Goal: Information Seeking & Learning: Learn about a topic

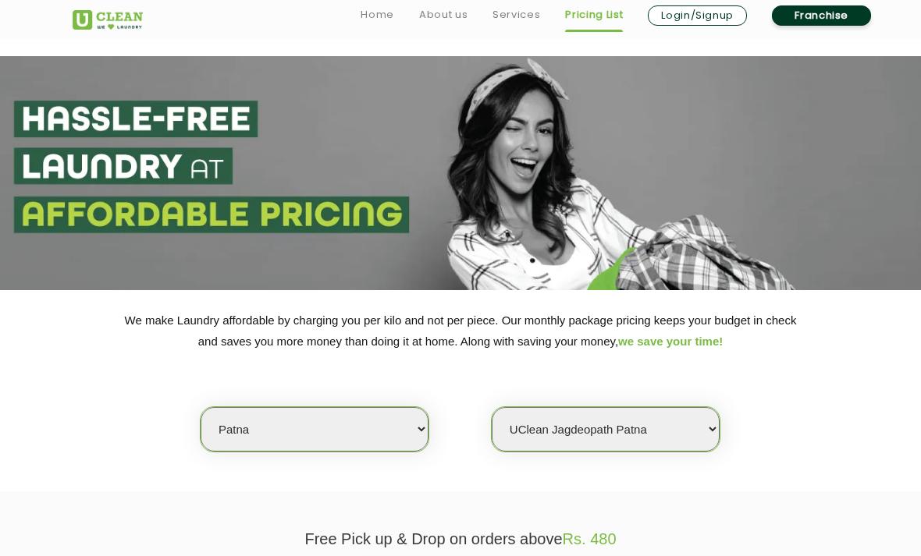
select select "29"
select select "325"
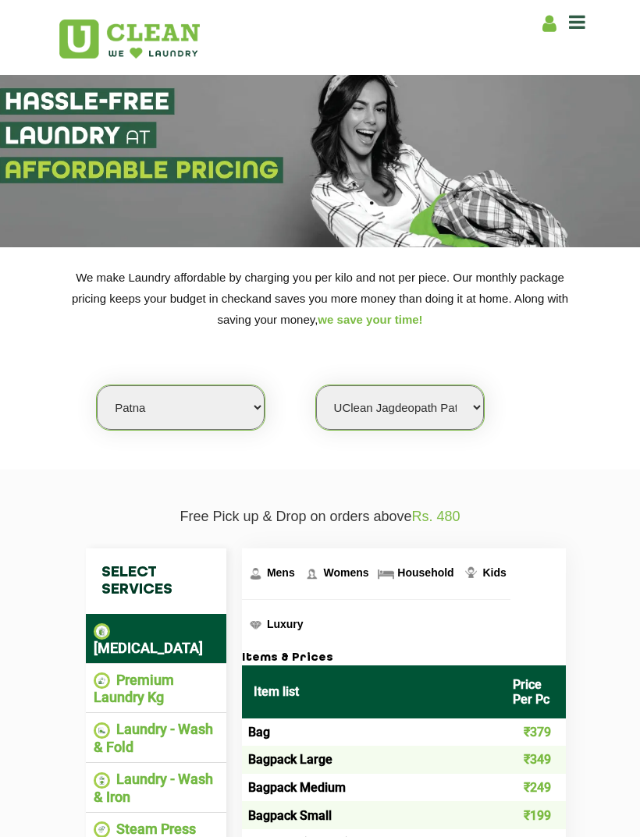
click at [177, 555] on li "Premium Laundry Kg" at bounding box center [156, 689] width 125 height 34
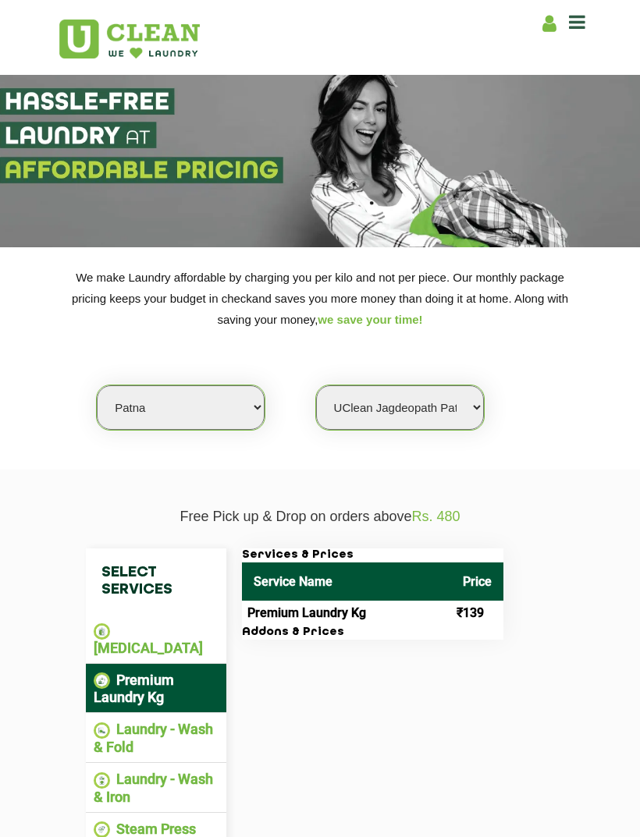
click at [182, 555] on li "[MEDICAL_DATA]" at bounding box center [156, 639] width 125 height 34
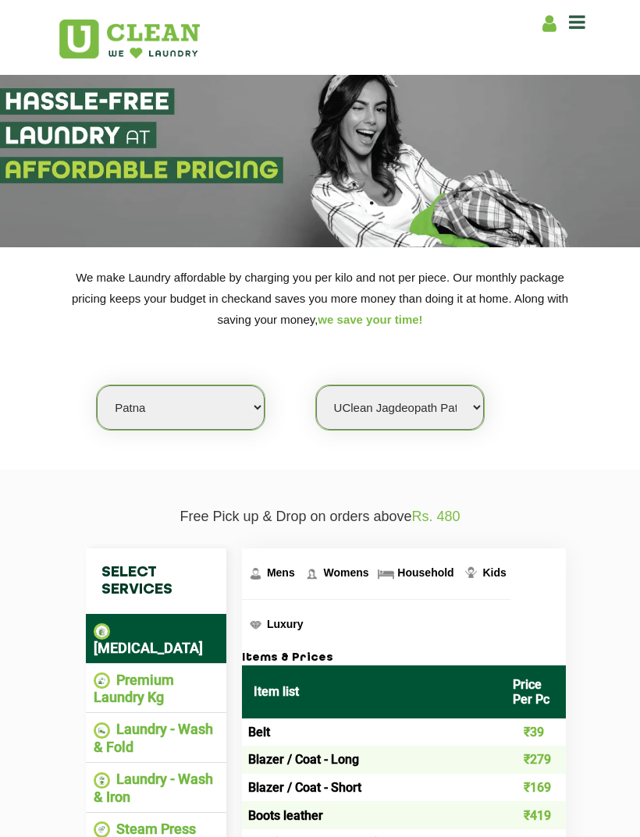
click at [437, 555] on span "Household" at bounding box center [425, 572] width 56 height 12
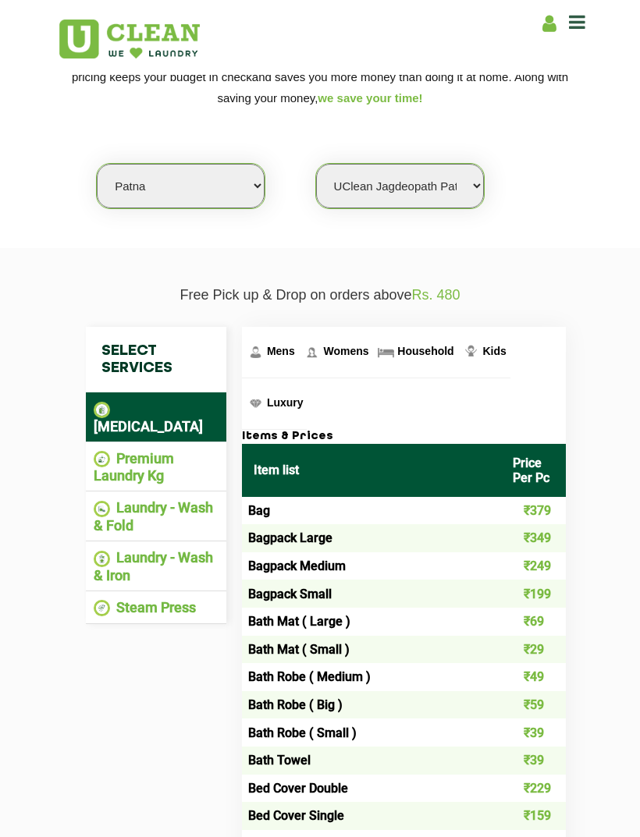
scroll to position [272, 0]
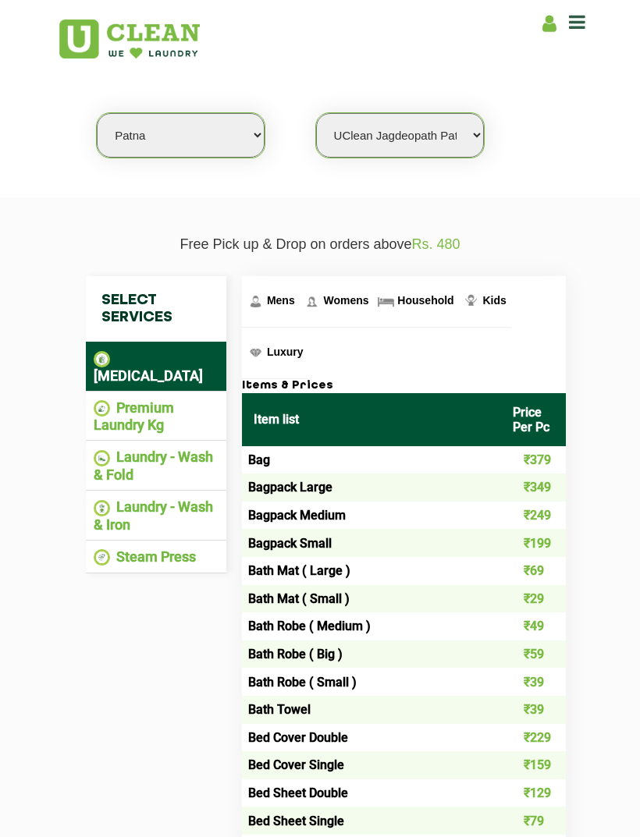
click at [495, 294] on span "Kids" at bounding box center [493, 300] width 23 height 12
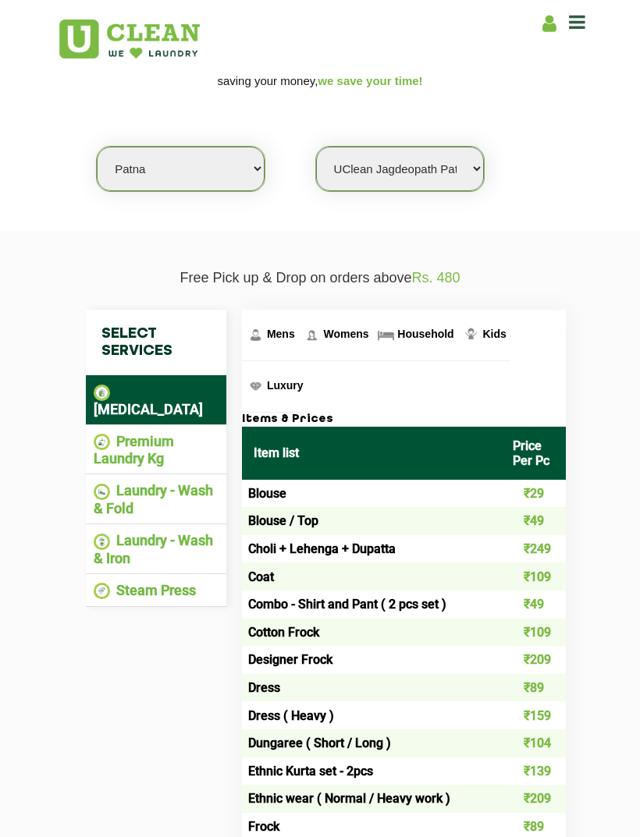
scroll to position [236, 0]
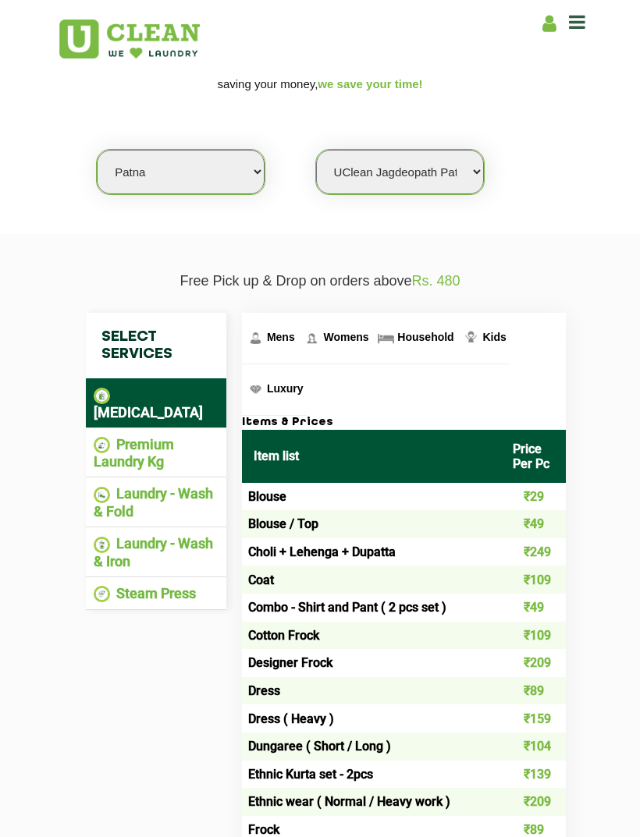
click at [334, 331] on span "Womens" at bounding box center [345, 337] width 45 height 12
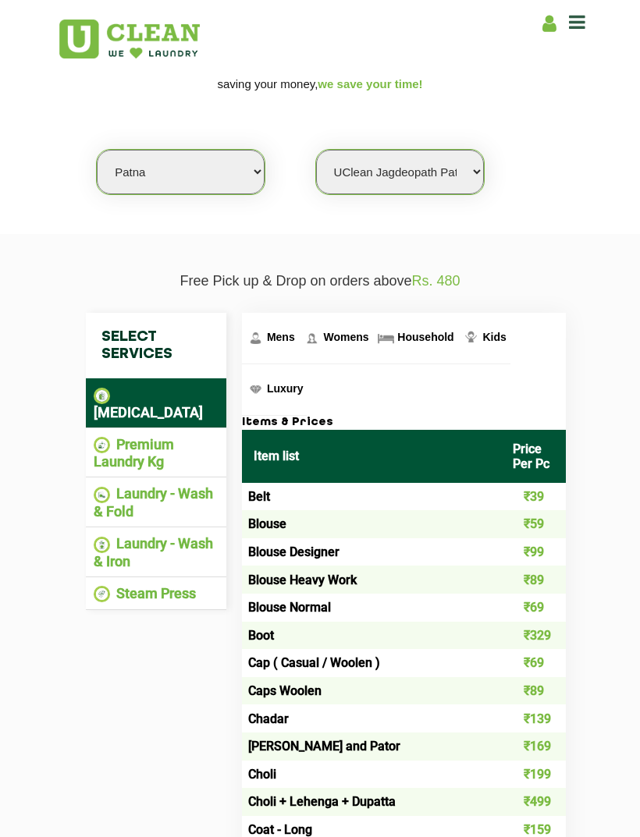
click at [352, 331] on span "Womens" at bounding box center [345, 337] width 45 height 12
click at [284, 335] on span "Mens" at bounding box center [281, 337] width 28 height 12
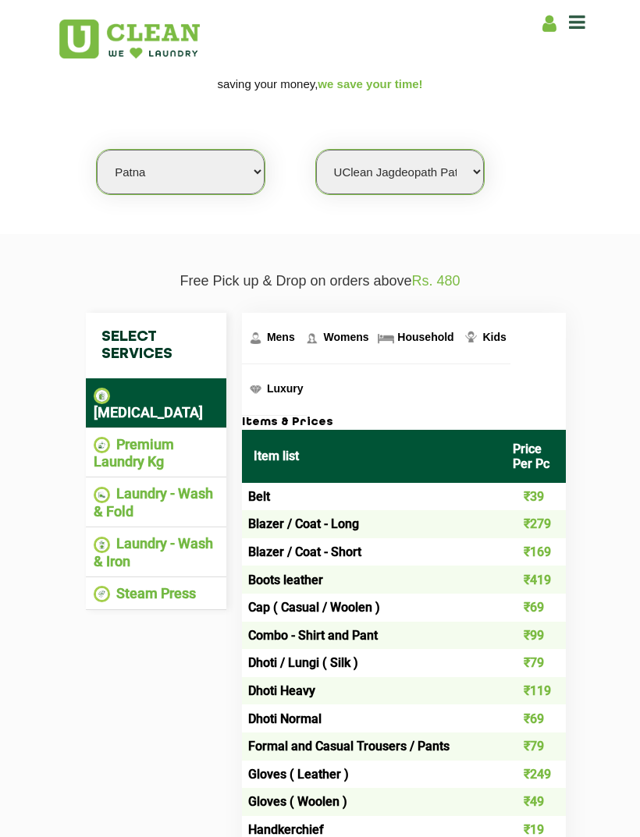
click at [351, 331] on span "Womens" at bounding box center [345, 337] width 45 height 12
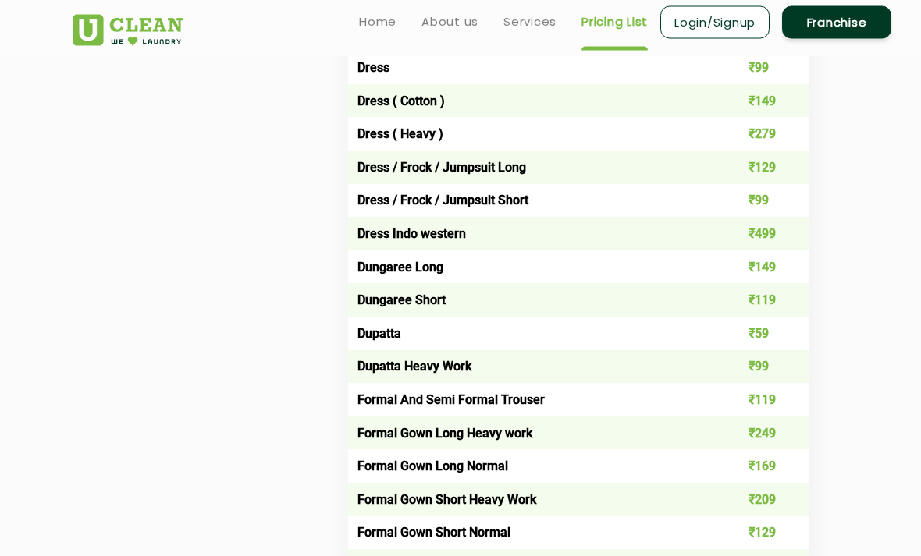
scroll to position [557, 0]
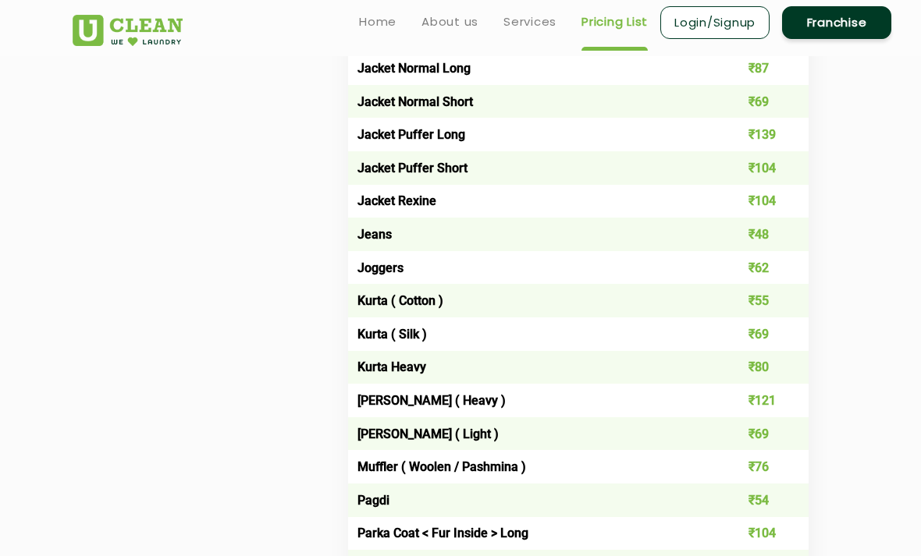
scroll to position [531, 0]
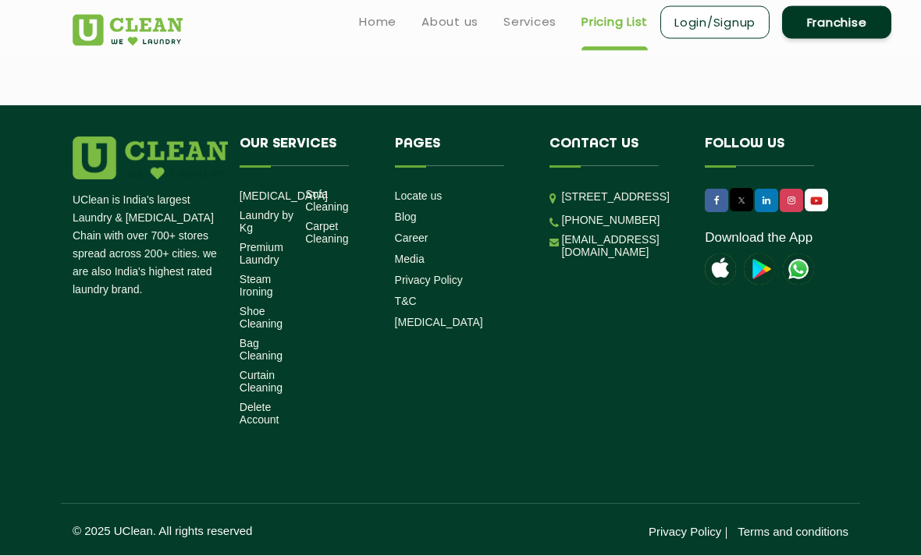
scroll to position [467, 0]
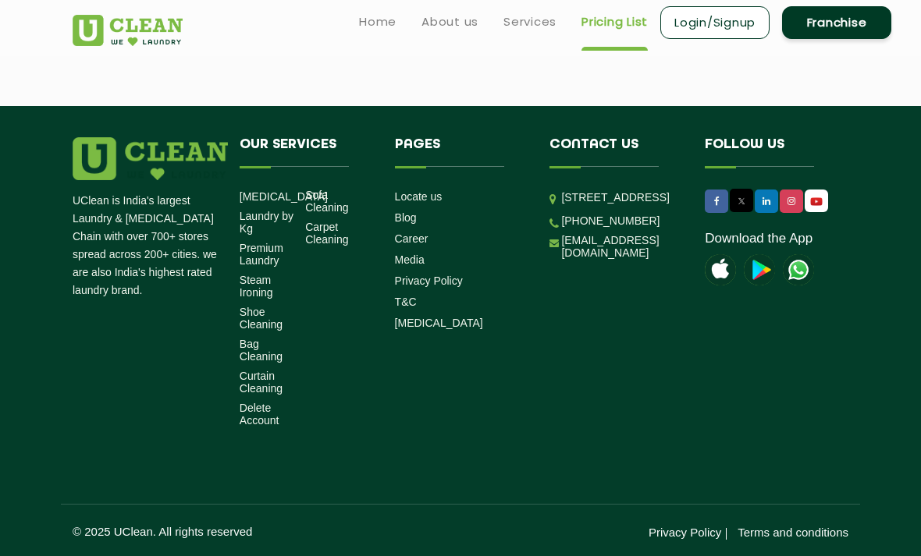
click at [832, 27] on link "Franchise" at bounding box center [836, 22] width 109 height 33
